Goal: Find specific page/section: Find specific page/section

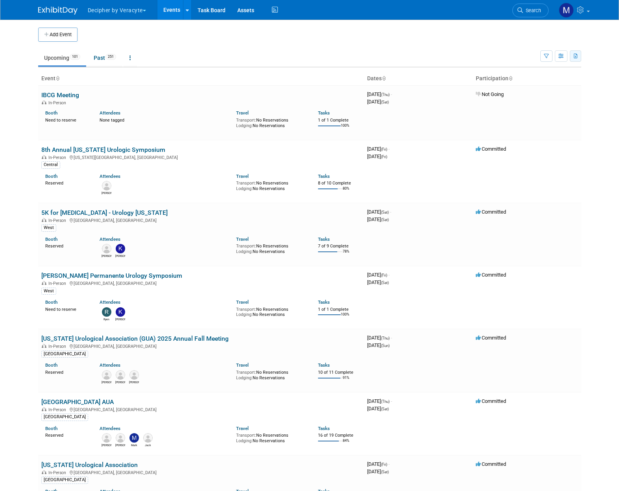
click at [578, 58] on icon "button" at bounding box center [576, 56] width 4 height 5
click at [562, 56] on icon "button" at bounding box center [562, 56] width 6 height 5
click at [548, 56] on icon "button" at bounding box center [546, 56] width 5 height 5
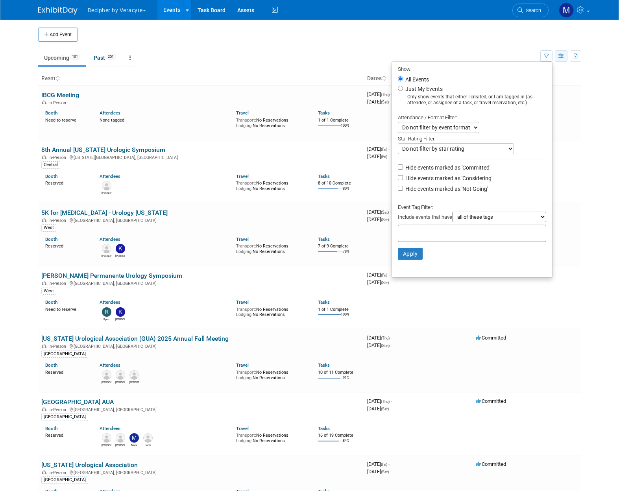
click at [559, 57] on icon "button" at bounding box center [562, 56] width 6 height 5
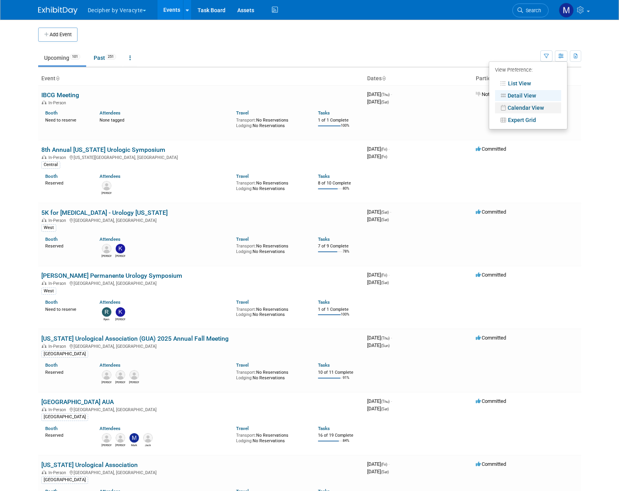
click at [550, 106] on link "Calendar View" at bounding box center [528, 107] width 66 height 11
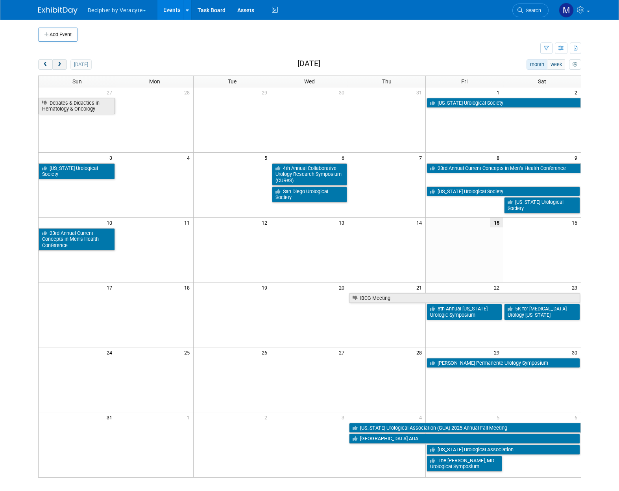
click at [56, 66] on button "next" at bounding box center [59, 64] width 15 height 10
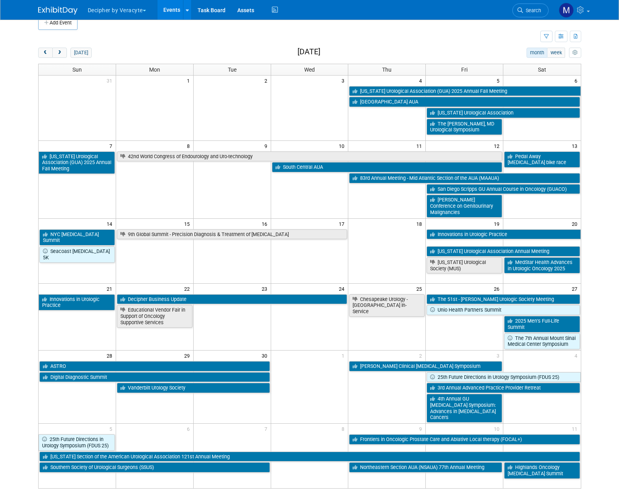
scroll to position [21, 0]
